Goal: Information Seeking & Learning: Learn about a topic

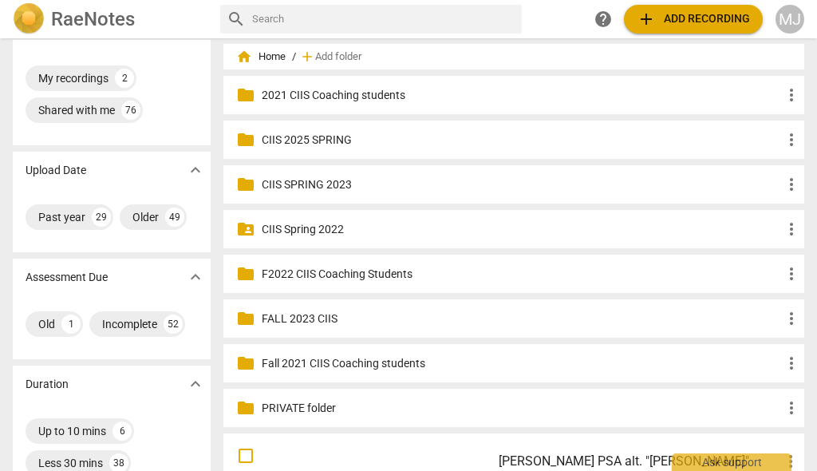
scroll to position [40, 0]
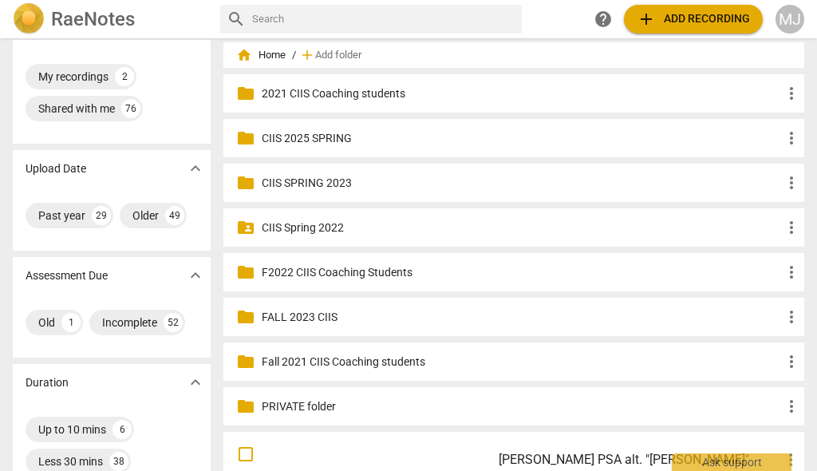
click at [326, 275] on p "F2022 CIIS Coaching Students" at bounding box center [522, 272] width 520 height 17
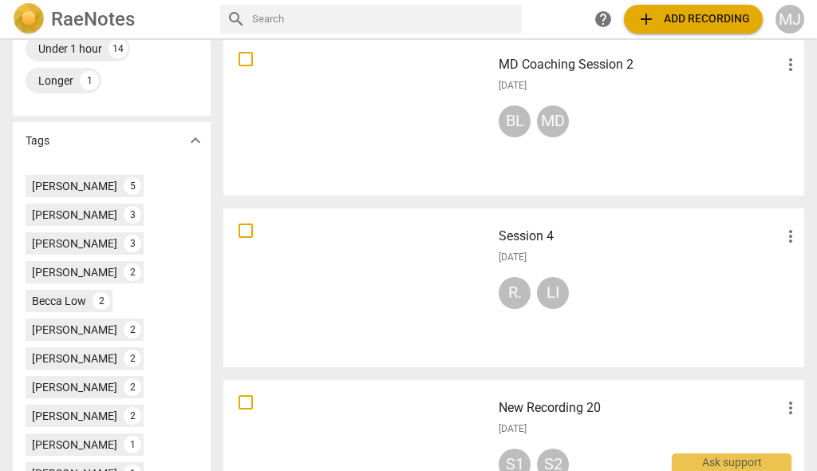
scroll to position [406, 0]
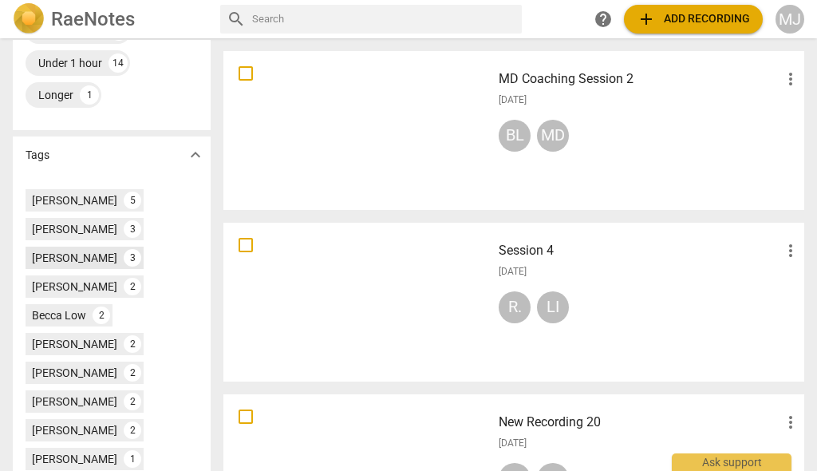
click at [73, 255] on div "[PERSON_NAME]" at bounding box center [74, 258] width 85 height 16
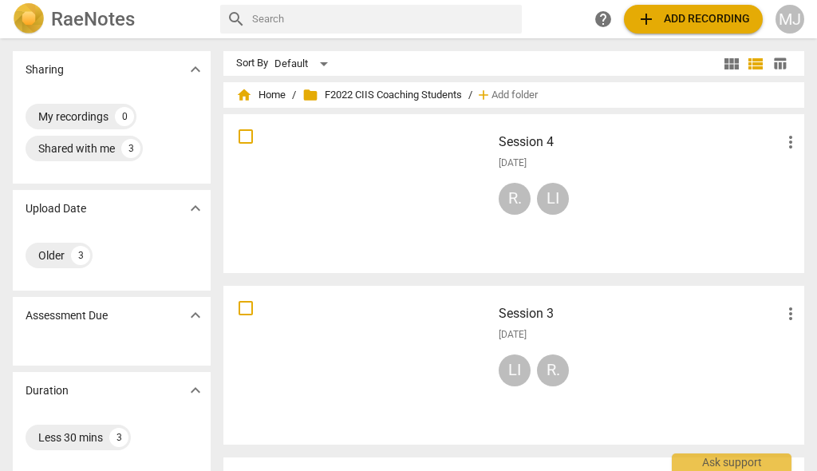
click at [374, 137] on div at bounding box center [357, 194] width 257 height 148
click at [374, 0] on html "RaeNotes search help add Add recording MJ Sharing expand_more My recordings 0 S…" at bounding box center [408, 0] width 817 height 0
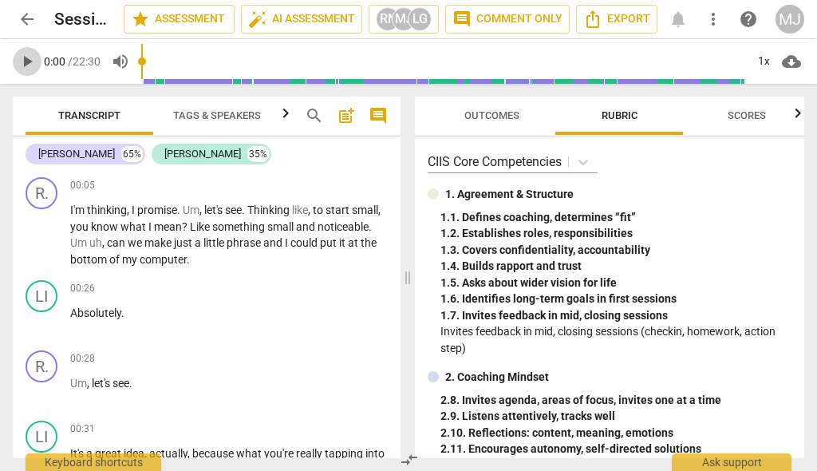
click at [29, 56] on span "play_arrow" at bounding box center [27, 61] width 19 height 19
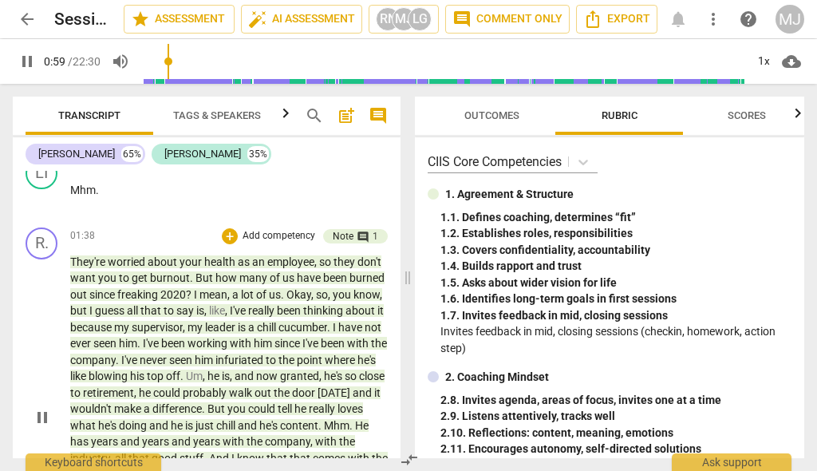
scroll to position [738, 0]
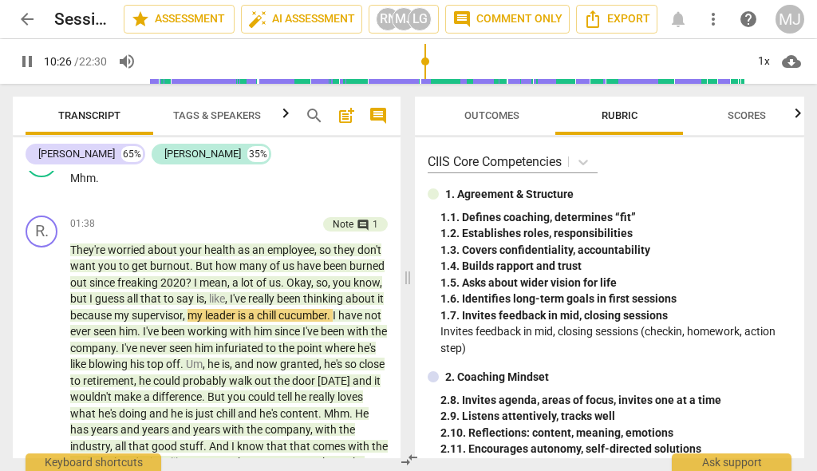
drag, startPoint x: 169, startPoint y: 61, endPoint x: 427, endPoint y: 66, distance: 257.9
click at [427, 66] on input "range" at bounding box center [447, 61] width 598 height 51
click at [22, 65] on span "pause" at bounding box center [27, 61] width 19 height 19
type input "632"
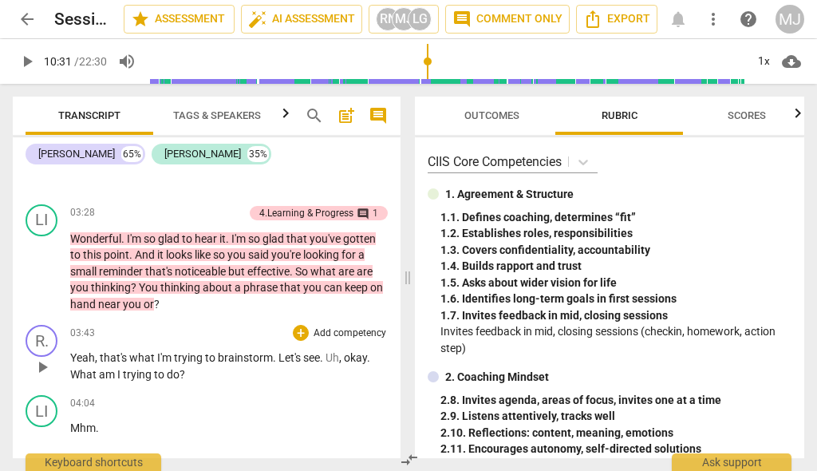
scroll to position [1541, 0]
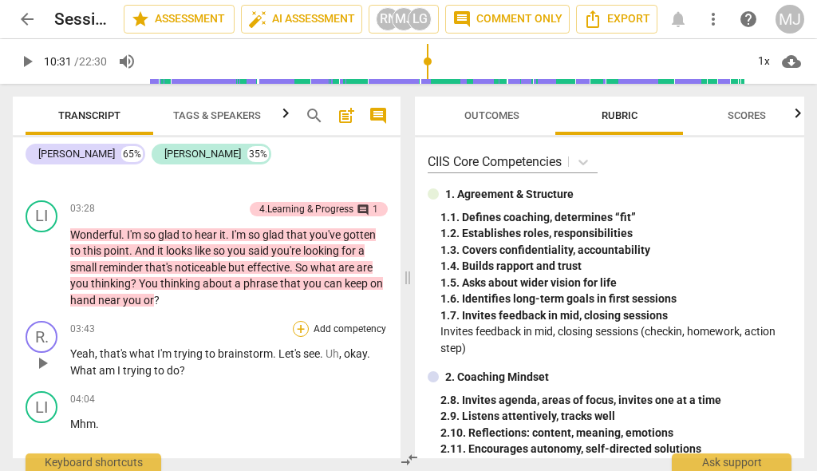
click at [295, 337] on div "+" at bounding box center [301, 329] width 16 height 16
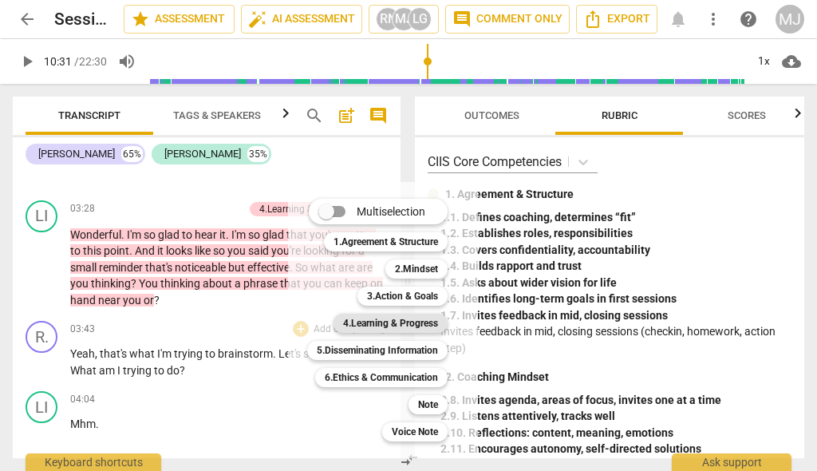
click at [399, 326] on b "4.Learning & Progress" at bounding box center [390, 323] width 95 height 19
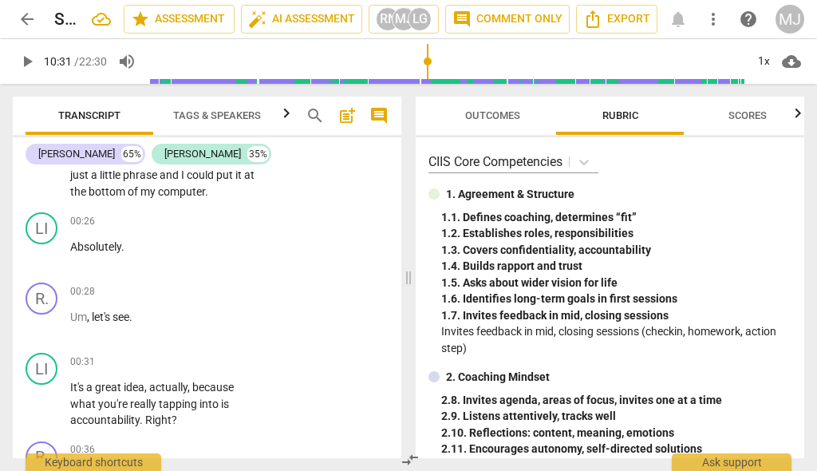
scroll to position [0, 0]
